Goal: Task Accomplishment & Management: Manage account settings

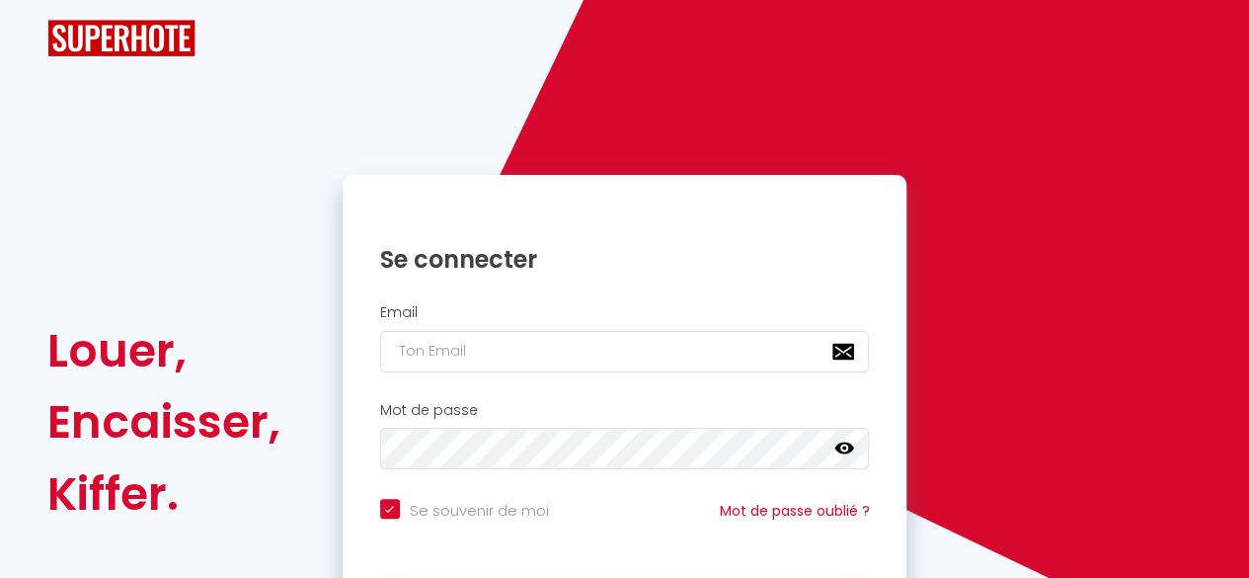
checkbox input "true"
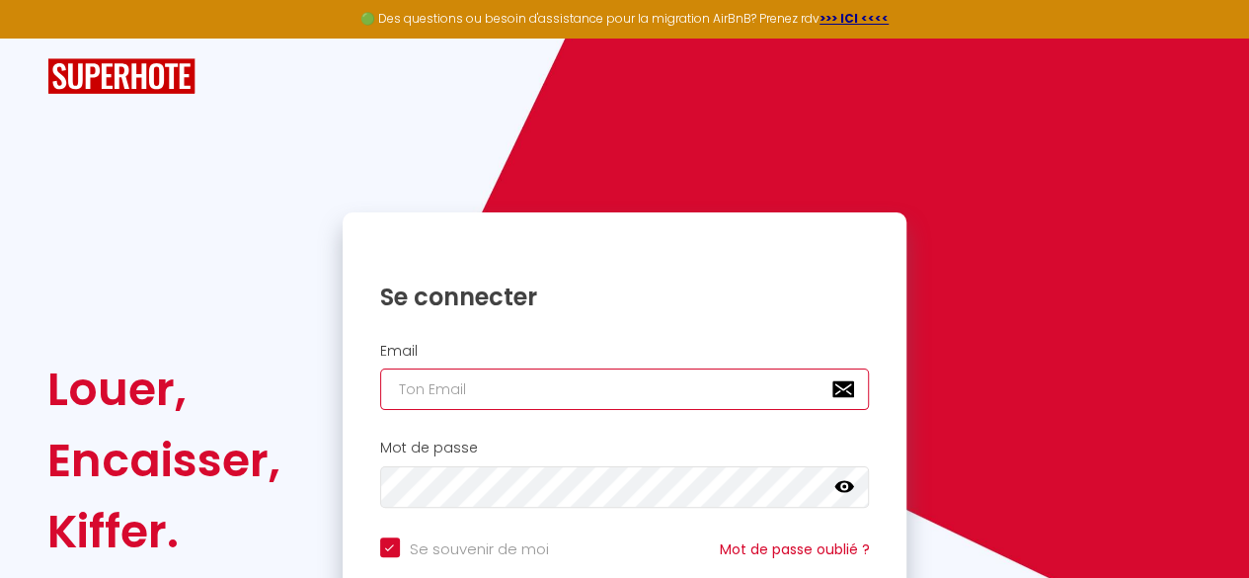
type input "[EMAIL_ADDRESS][DOMAIN_NAME]"
checkbox input "true"
click at [434, 390] on input "[EMAIL_ADDRESS][DOMAIN_NAME]" at bounding box center [625, 388] width 490 height 41
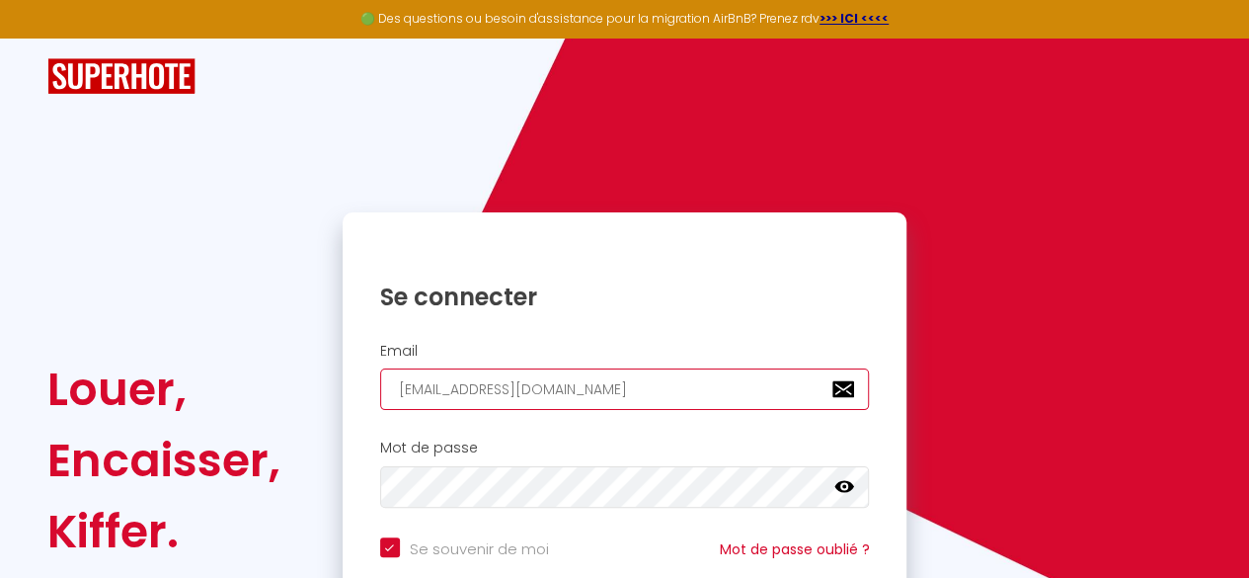
type input "c"
checkbox input "true"
type input "[EMAIL_ADDRESS][DOMAIN_NAME]"
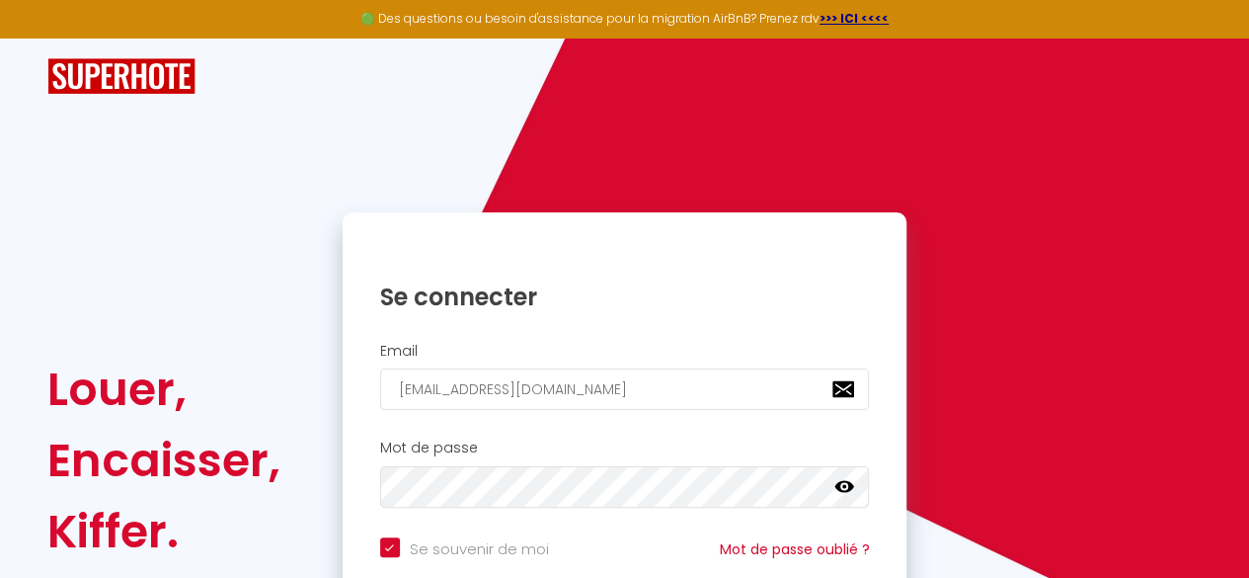
scroll to position [188, 0]
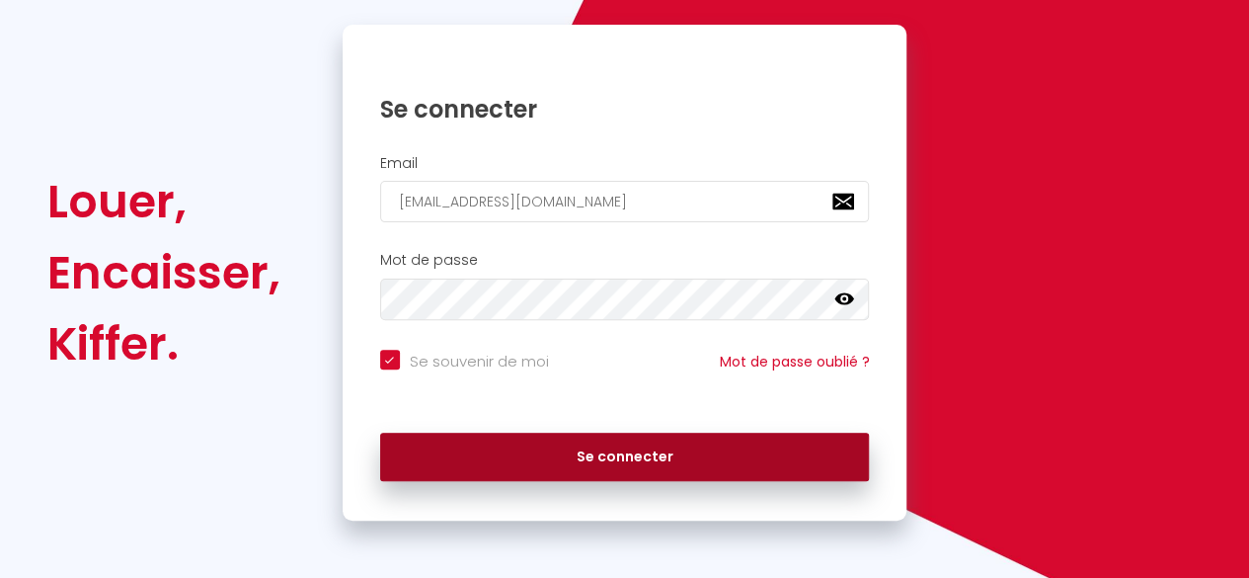
click at [748, 461] on button "Se connecter" at bounding box center [625, 457] width 490 height 49
checkbox input "true"
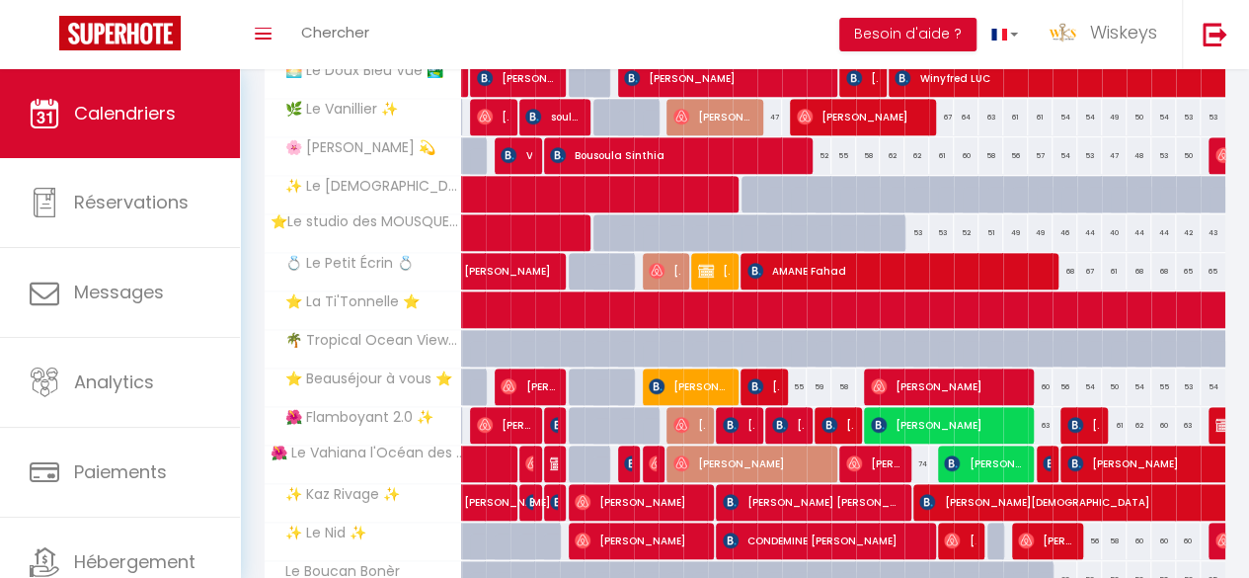
scroll to position [741, 0]
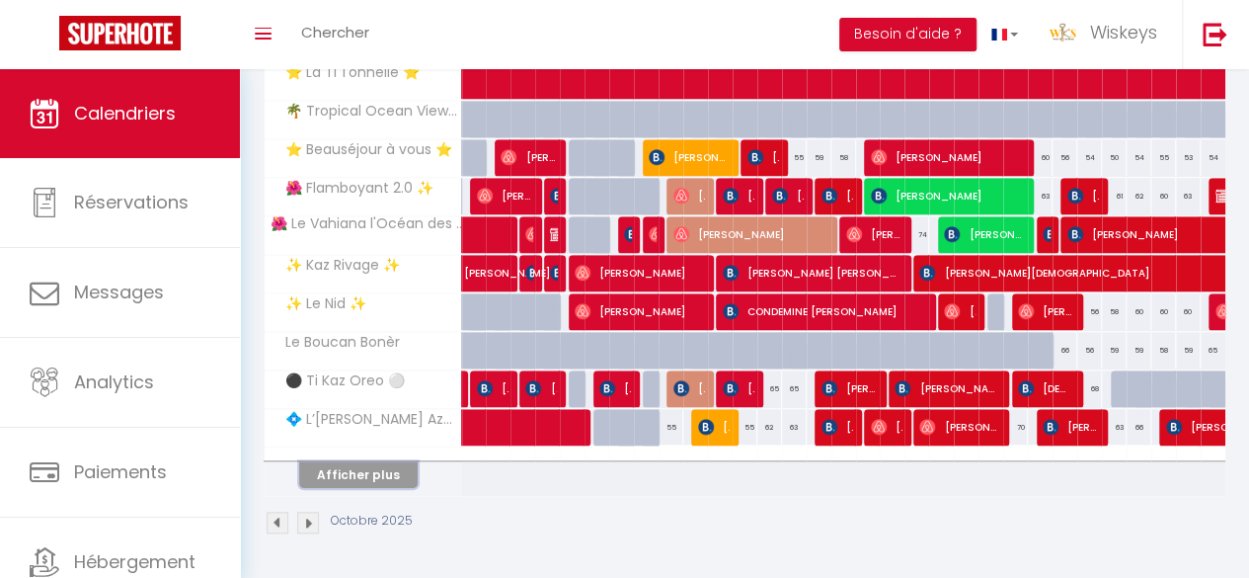
click at [392, 461] on button "Afficher plus" at bounding box center [358, 474] width 119 height 27
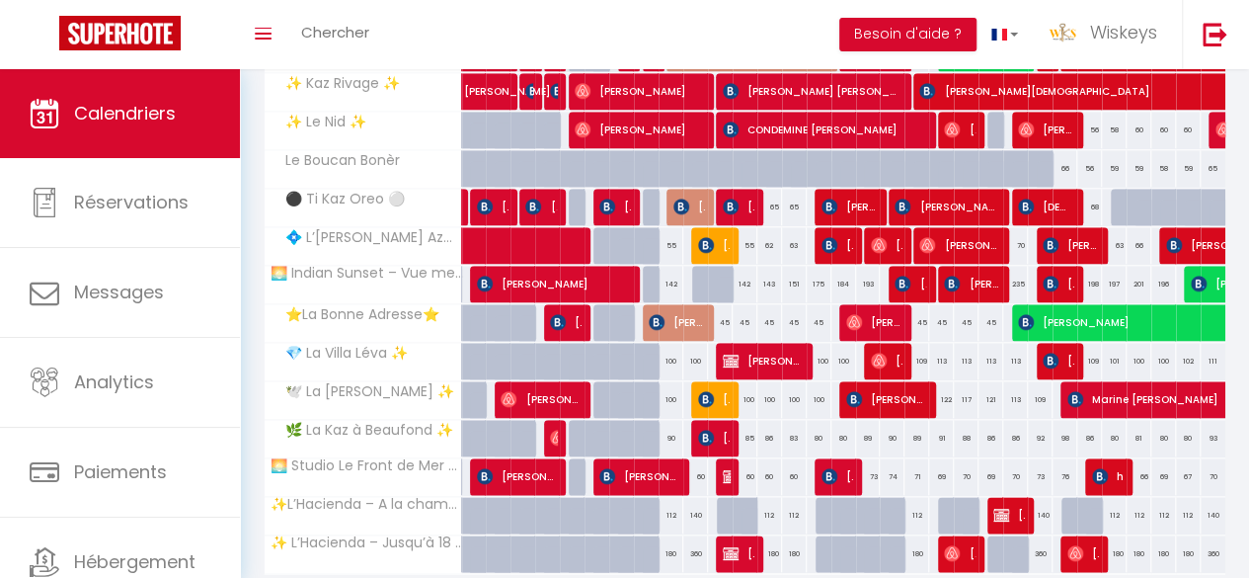
scroll to position [921, 0]
